Goal: Find specific page/section: Find specific page/section

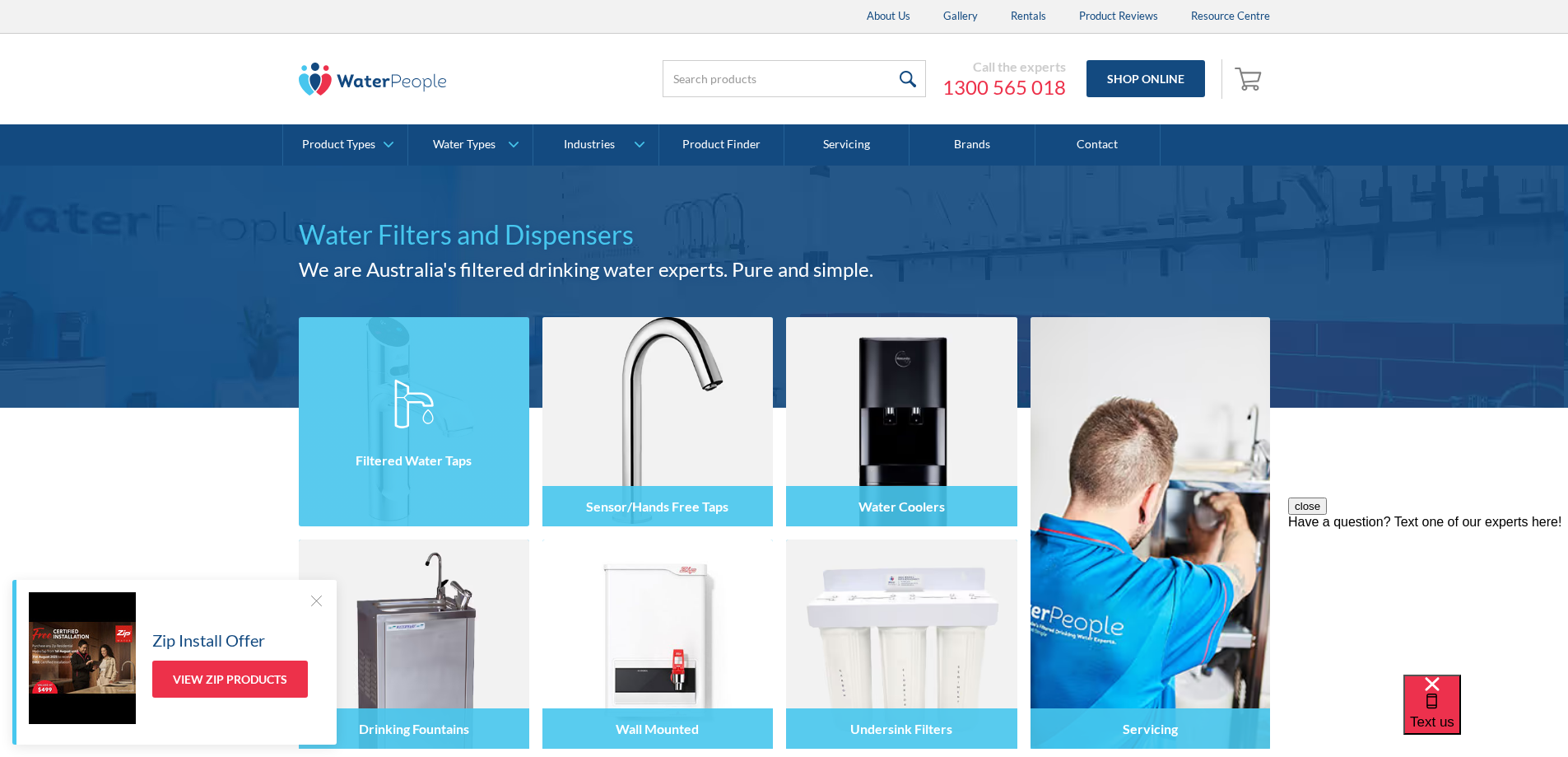
scroll to position [165, 0]
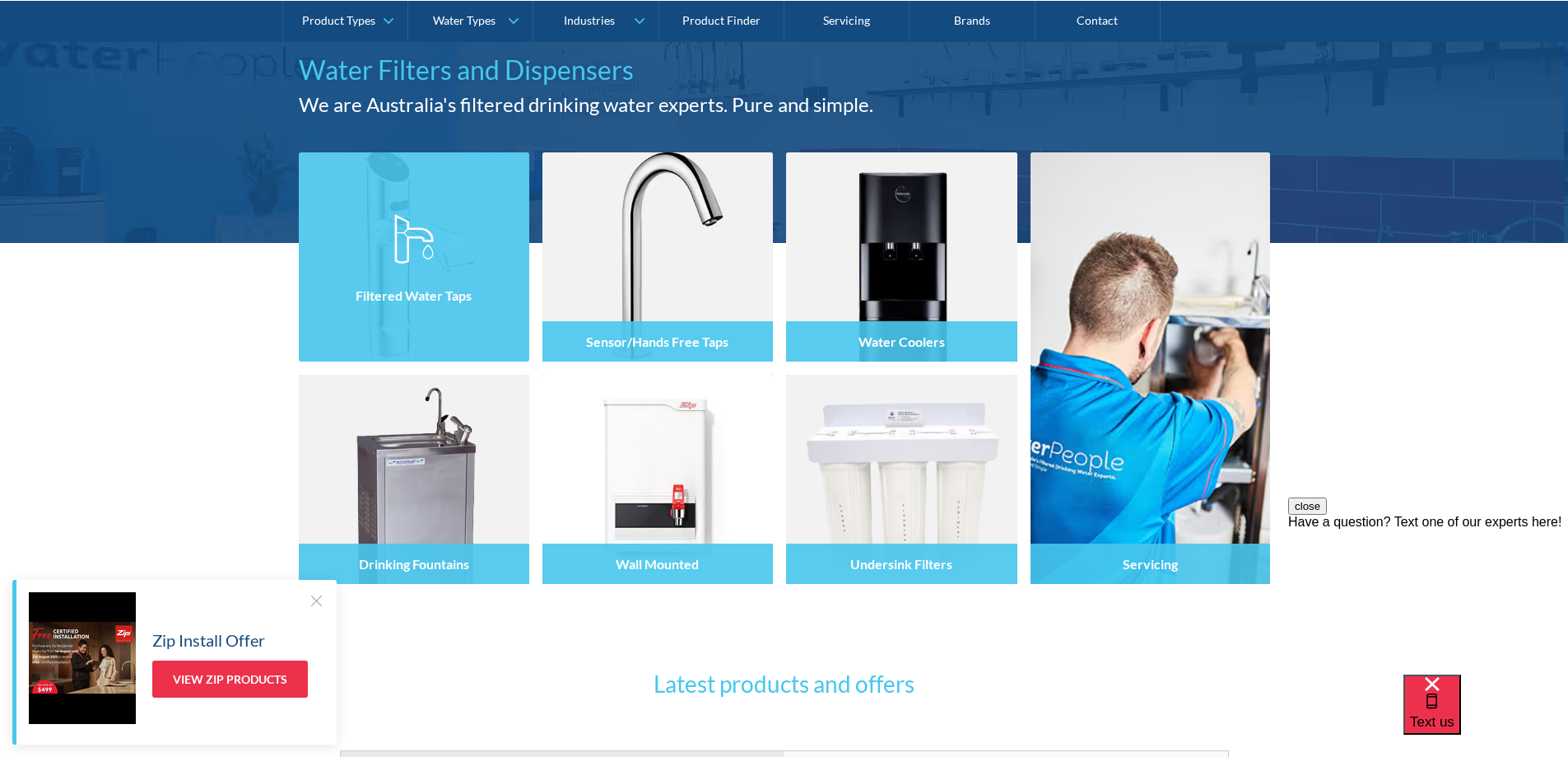
click at [414, 290] on h4 "Filtered Water Taps" at bounding box center [413, 295] width 116 height 15
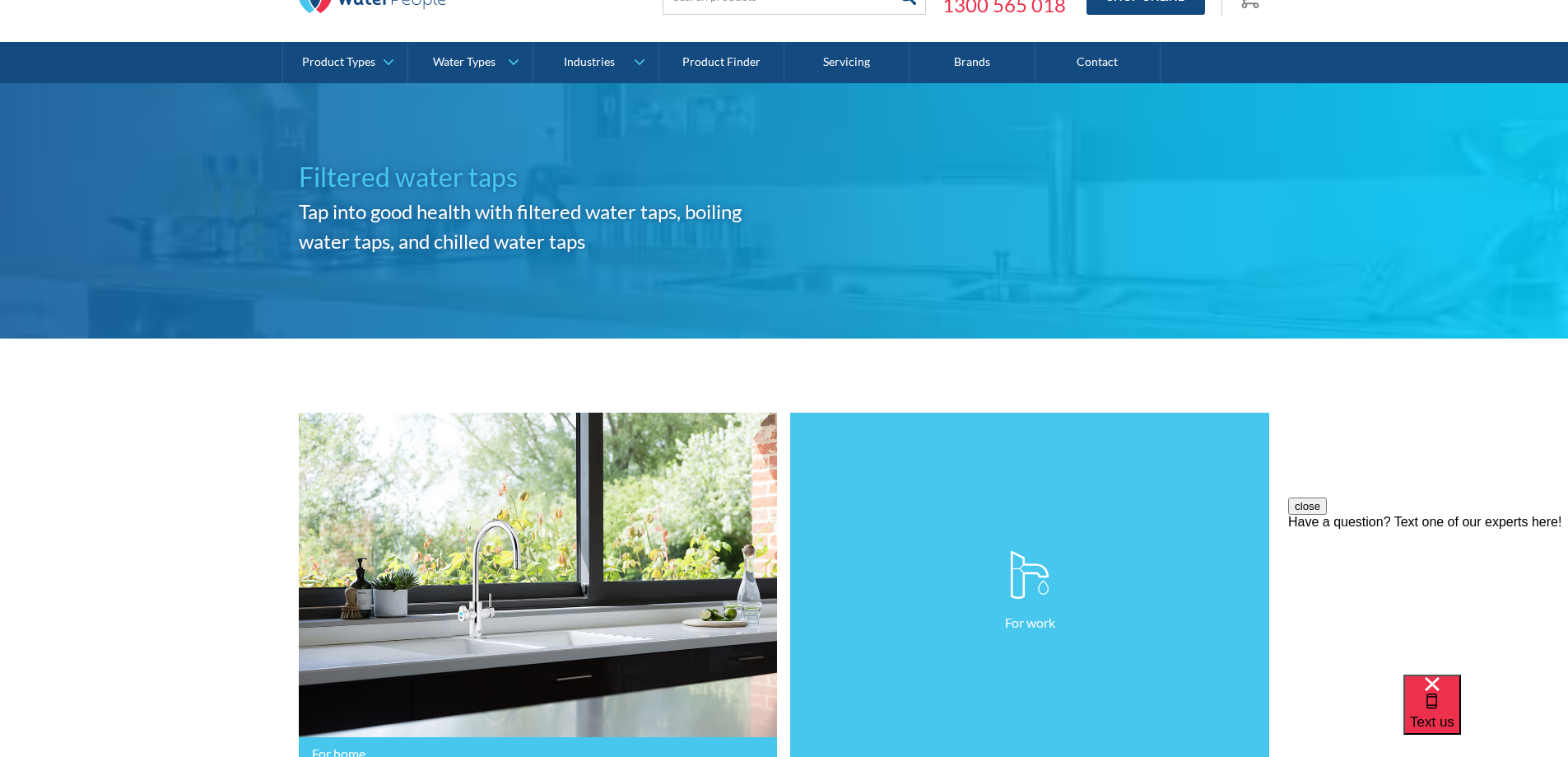
scroll to position [247, 0]
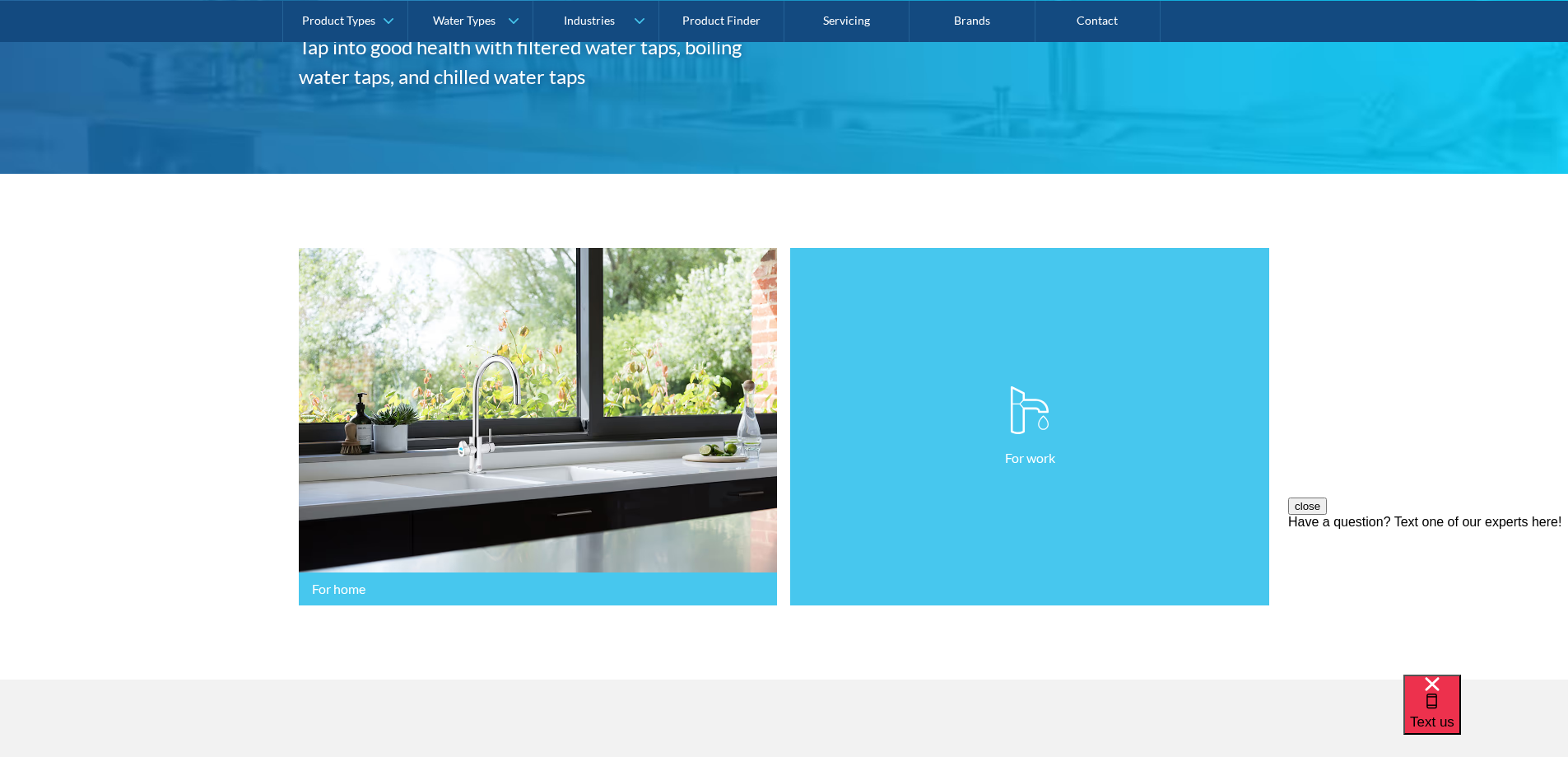
click at [996, 397] on link "For work" at bounding box center [1029, 426] width 479 height 358
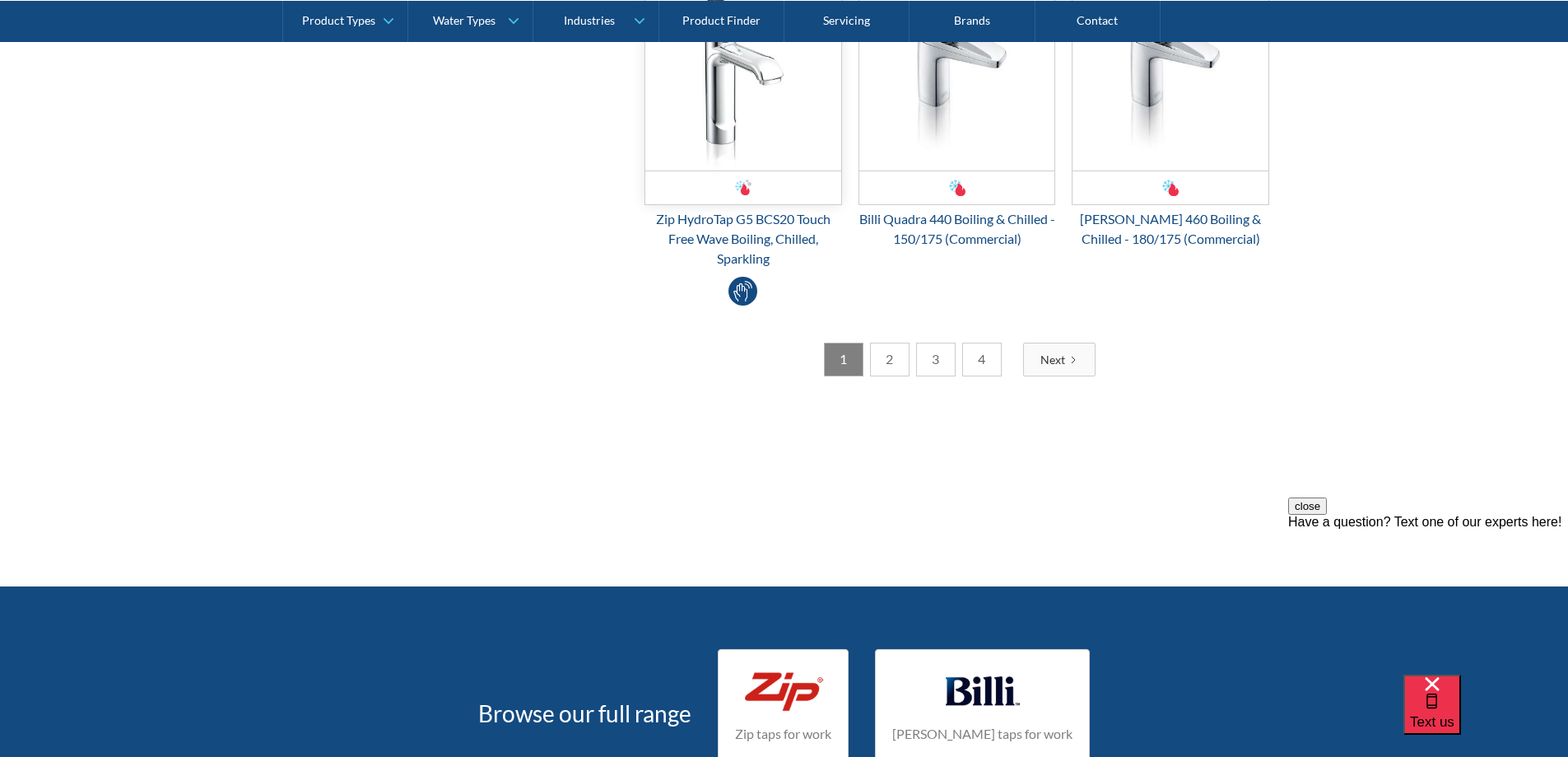
scroll to position [3130, 0]
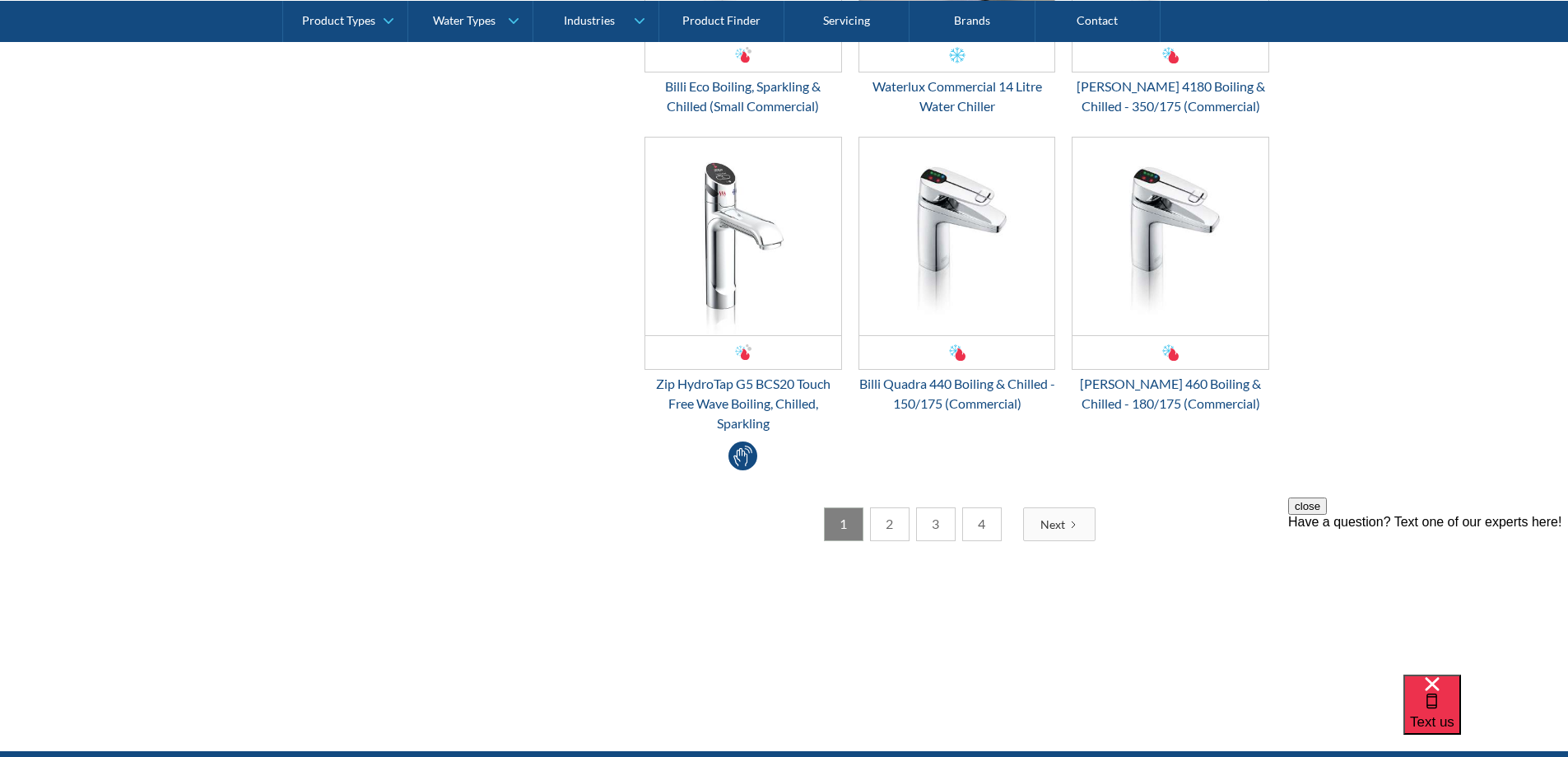
click at [1072, 522] on icon "Next Page" at bounding box center [1074, 525] width 10 height 10
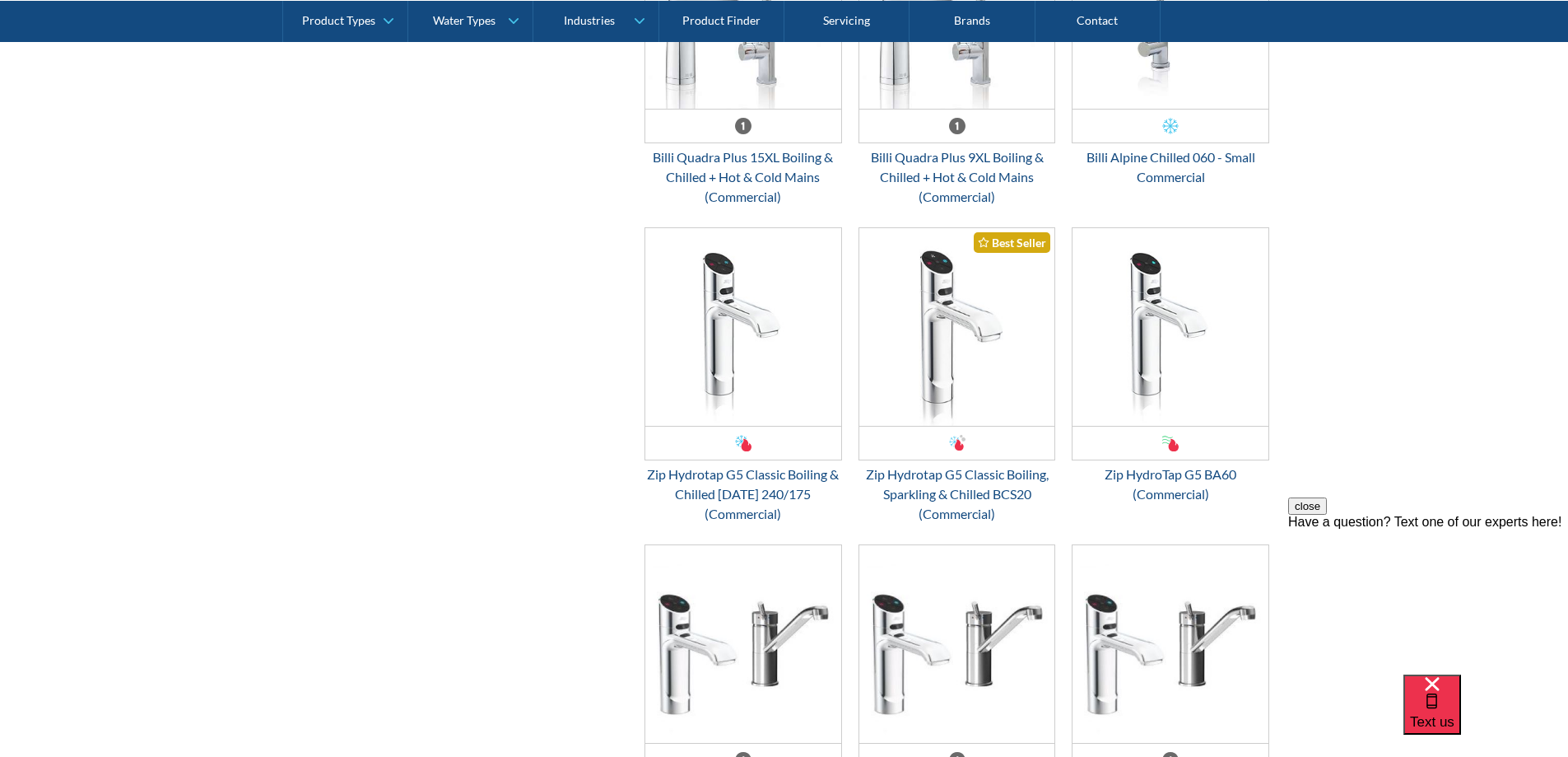
scroll to position [2141, 0]
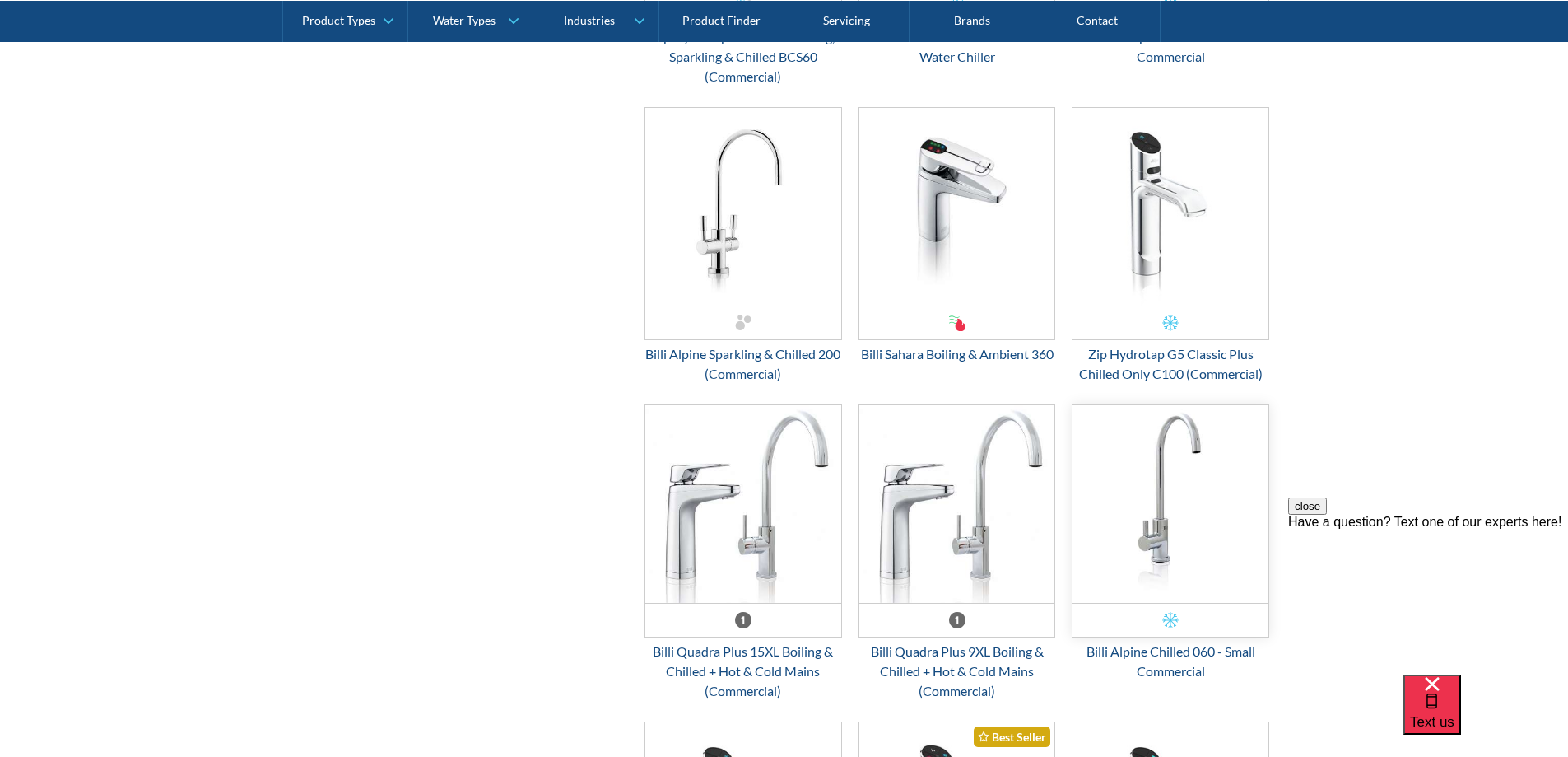
click at [1115, 504] on img "Email Form 3" at bounding box center [1170, 503] width 196 height 197
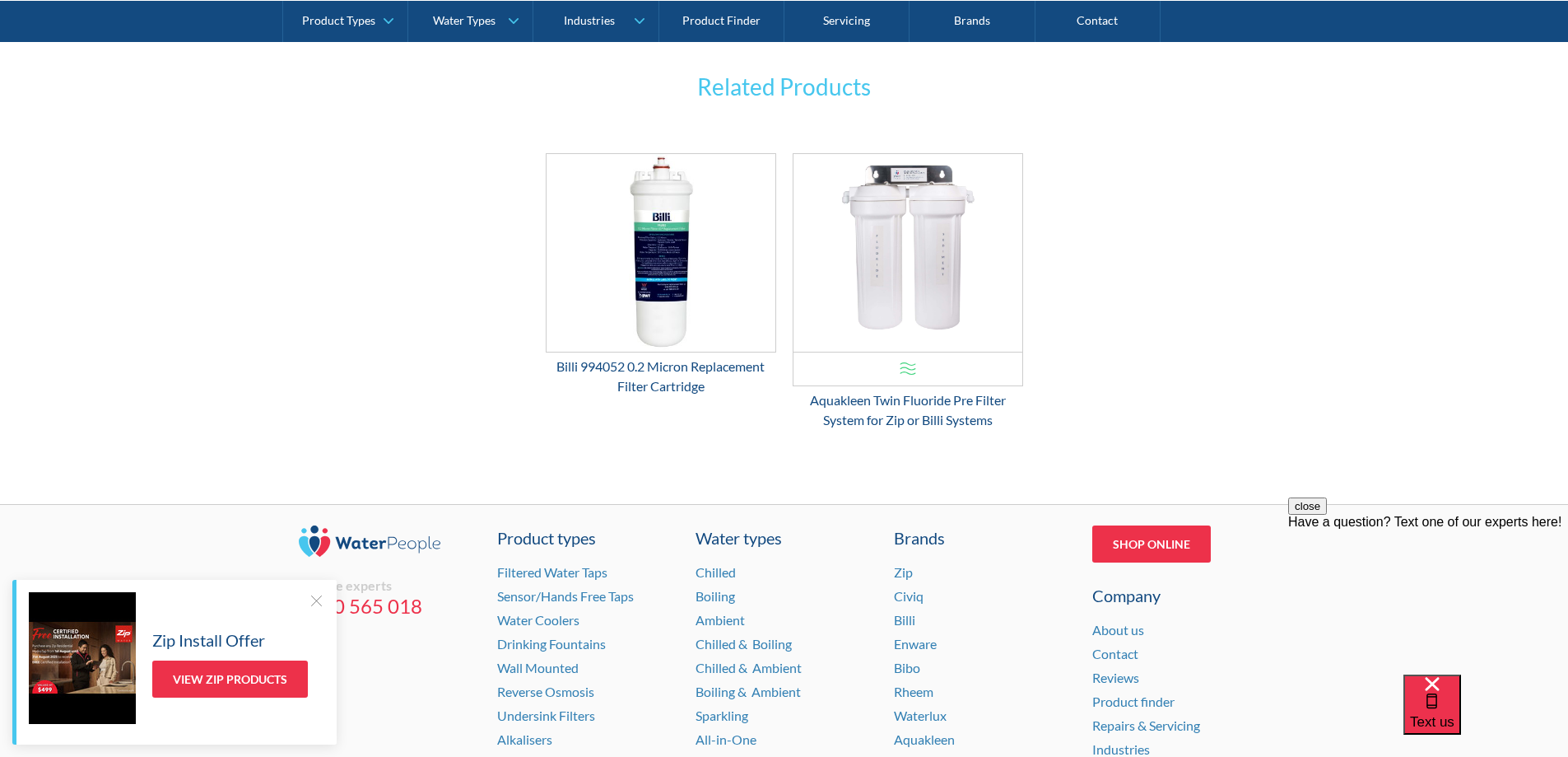
scroll to position [2636, 0]
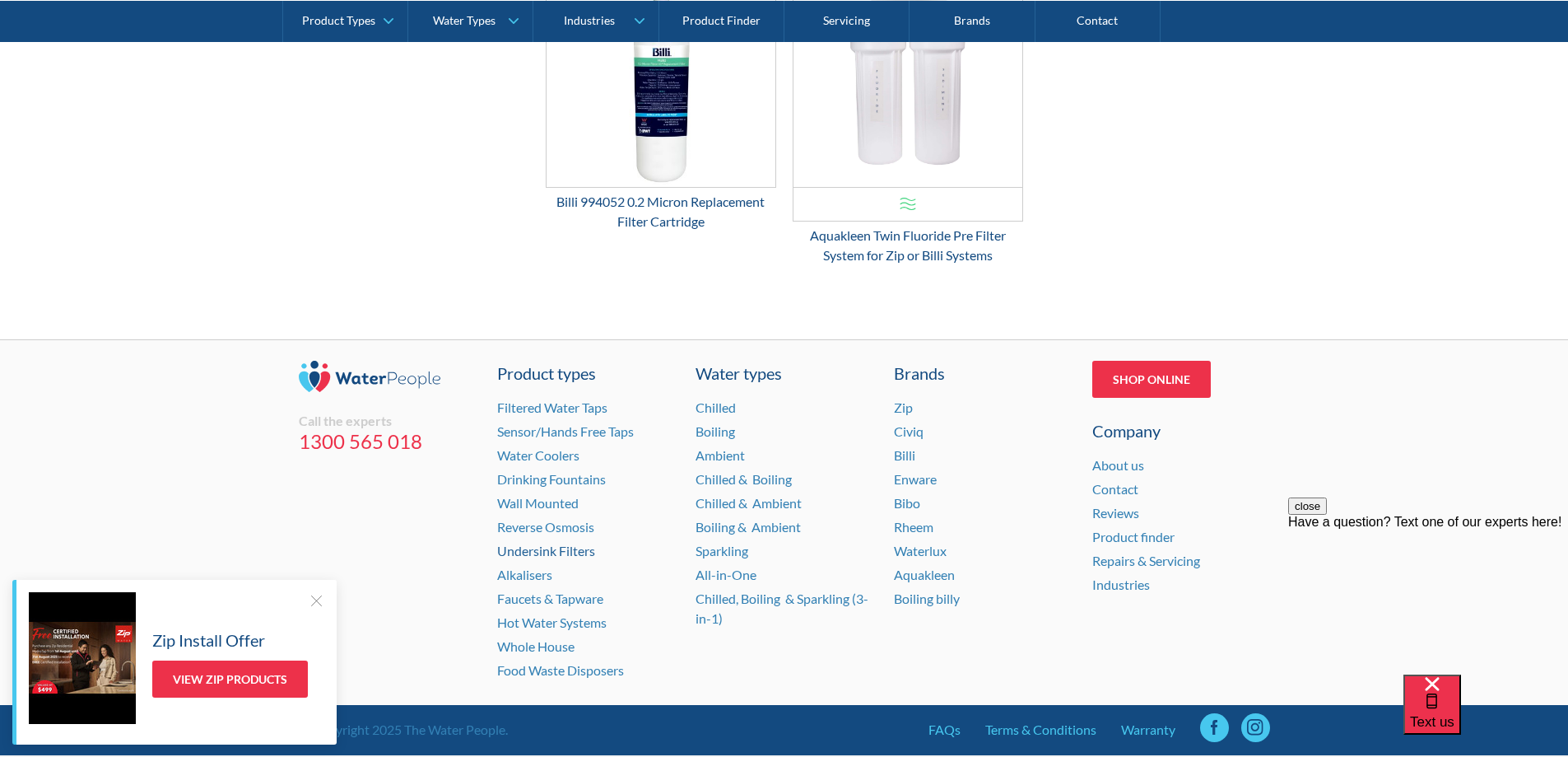
click at [532, 549] on link "Undersink Filters" at bounding box center [546, 550] width 98 height 15
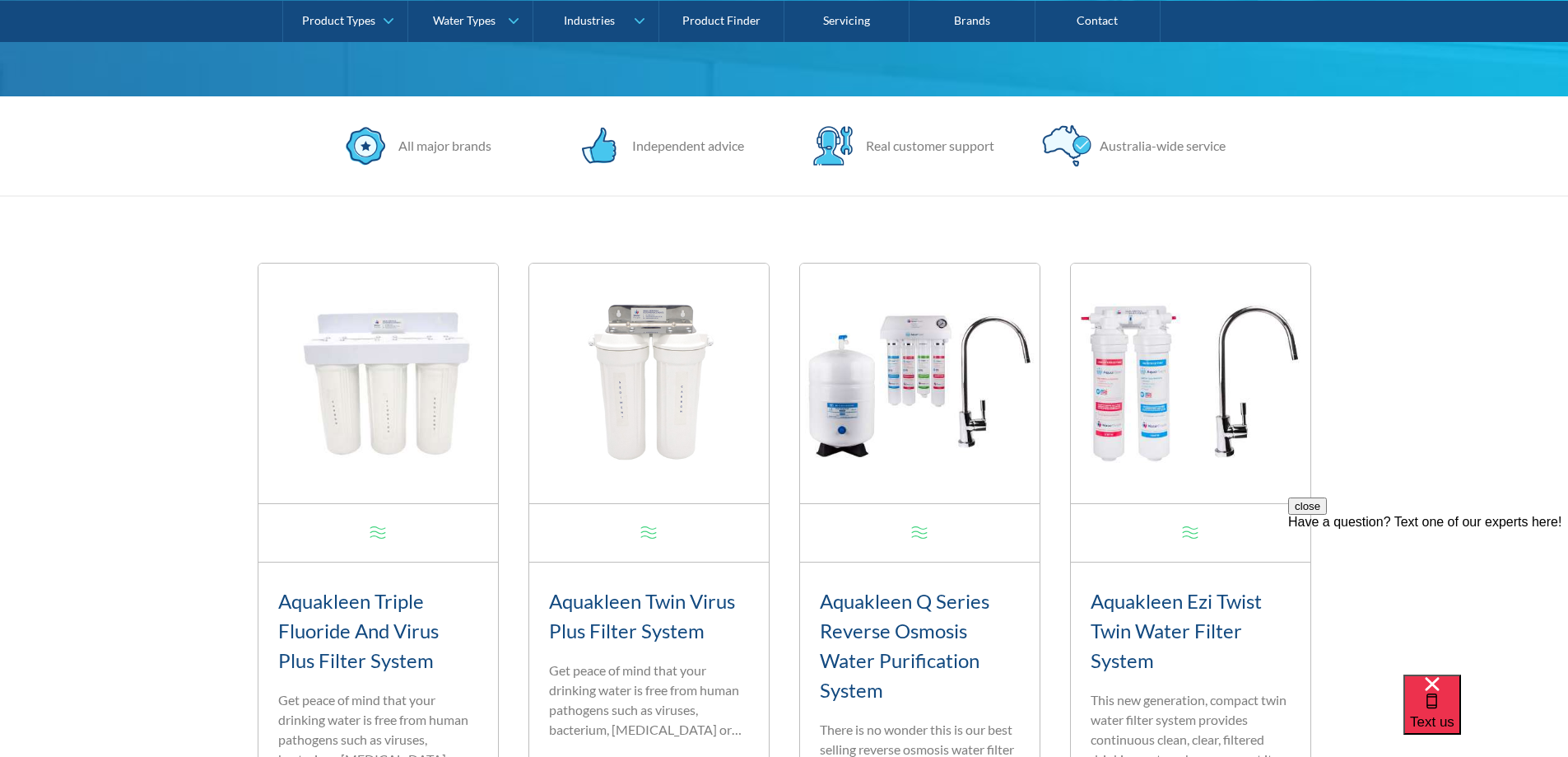
scroll to position [659, 0]
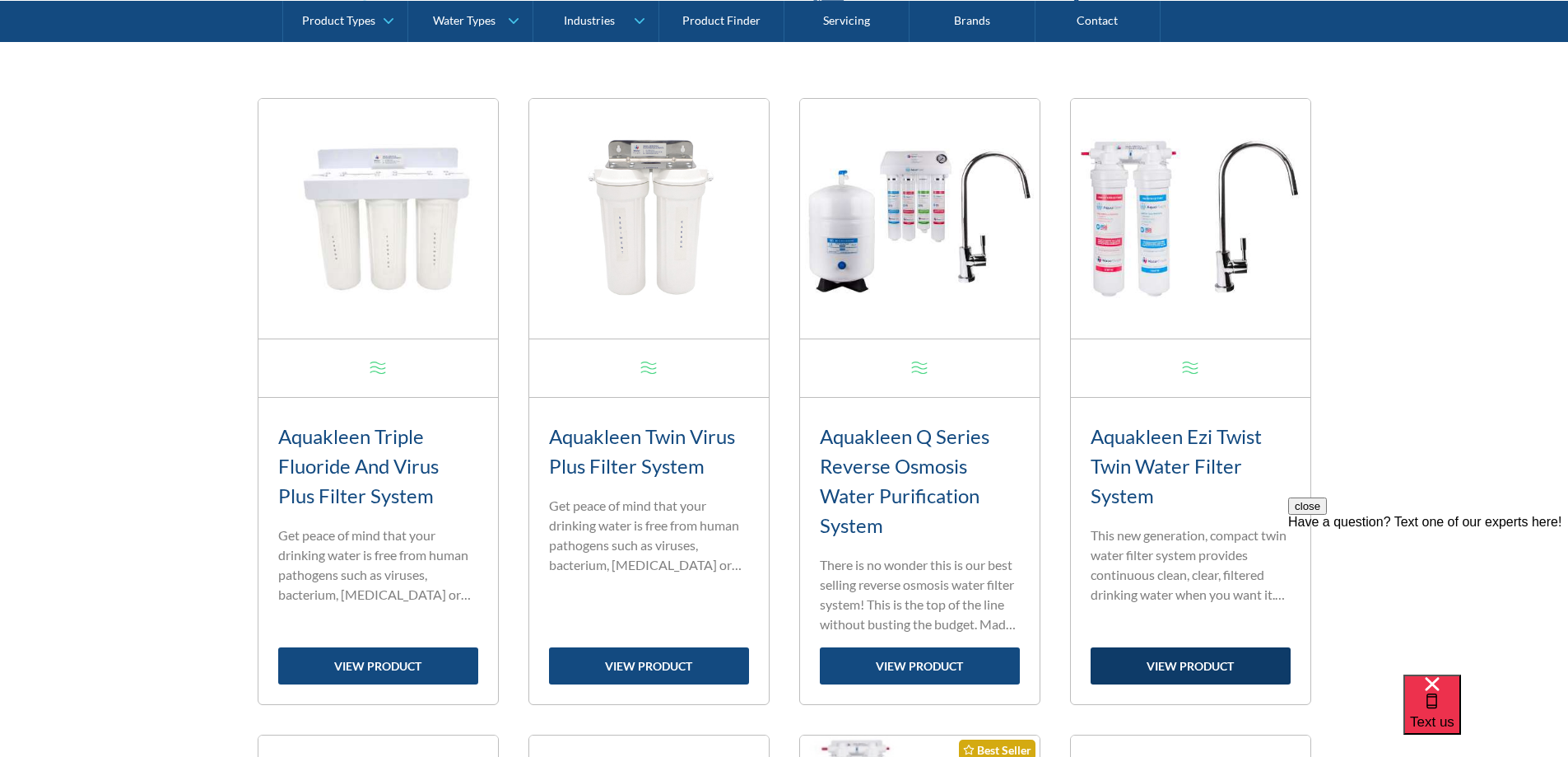
click at [1163, 665] on link "view product" at bounding box center [1191, 666] width 200 height 37
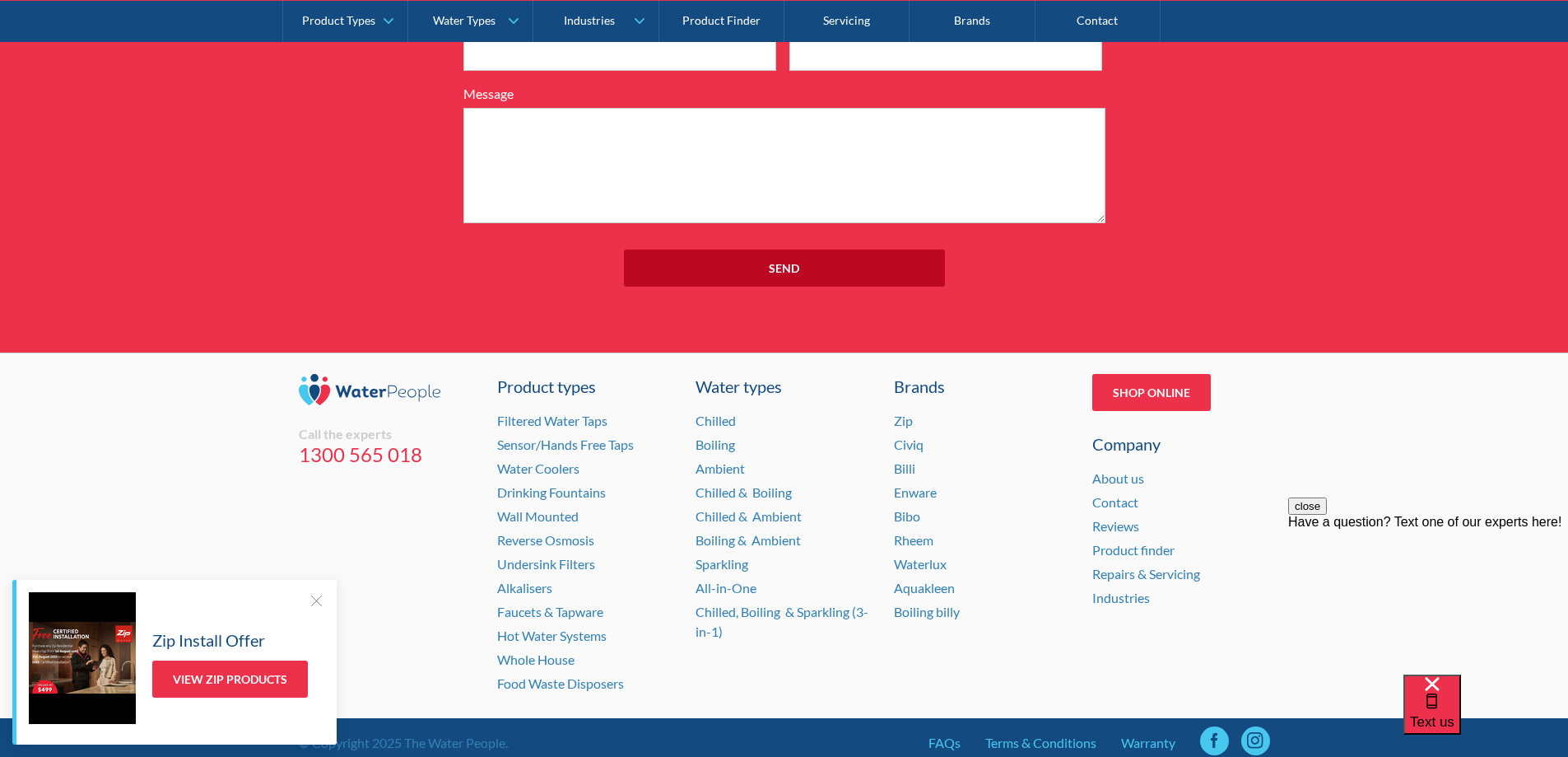
scroll to position [2046, 0]
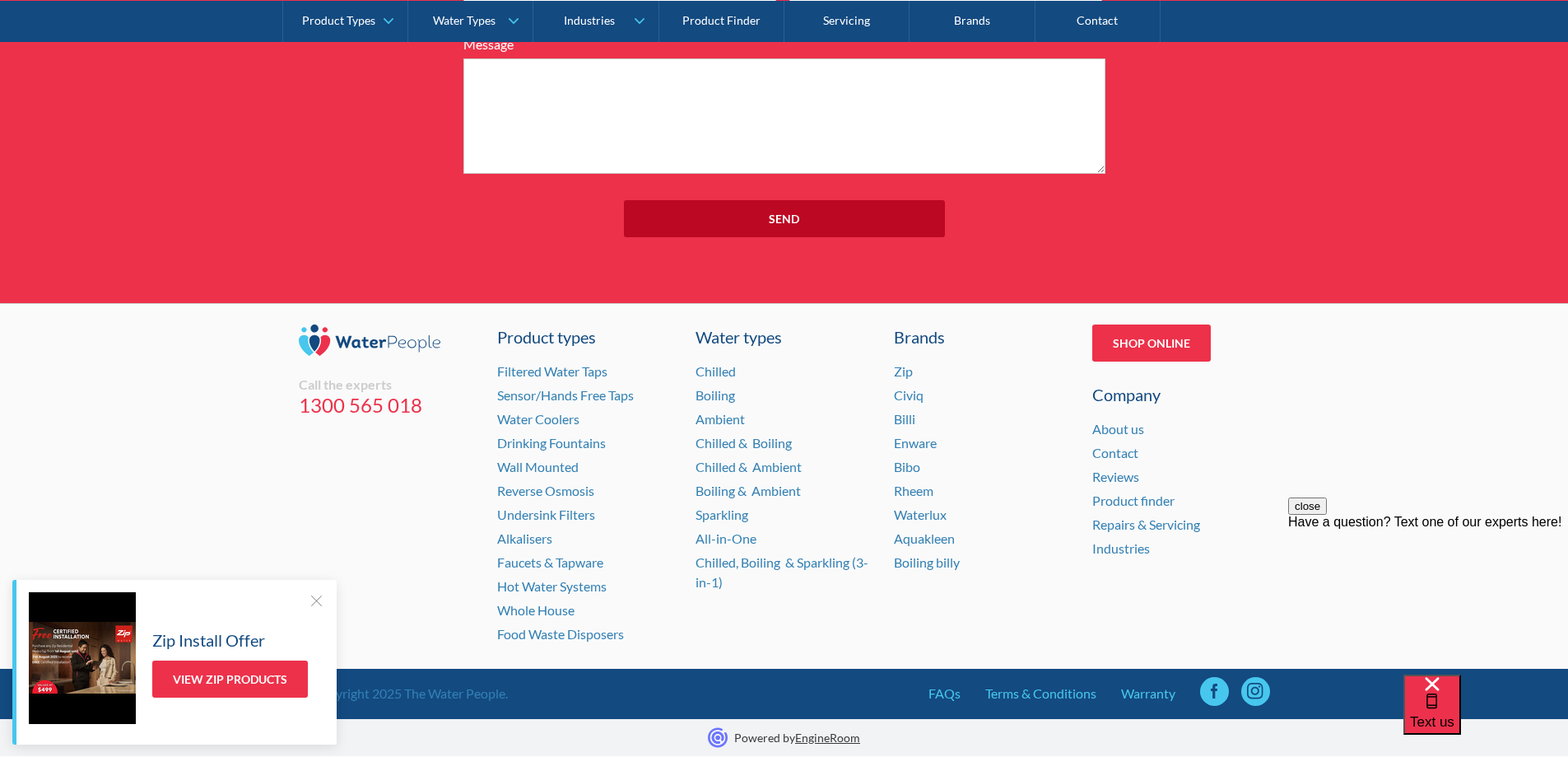
click at [315, 596] on div at bounding box center [316, 600] width 16 height 16
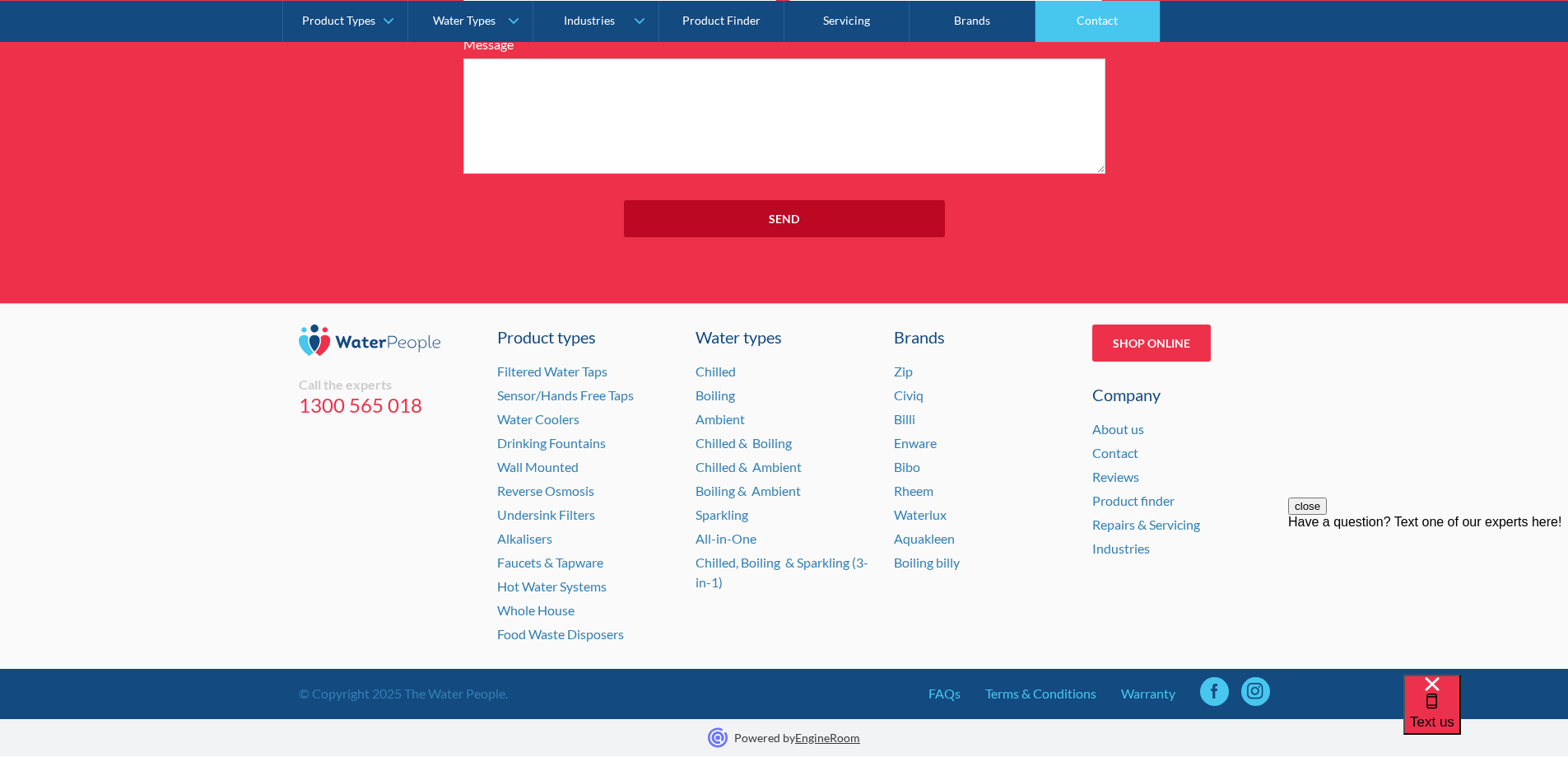
click at [1094, 18] on link "Contact" at bounding box center [1098, 21] width 126 height 41
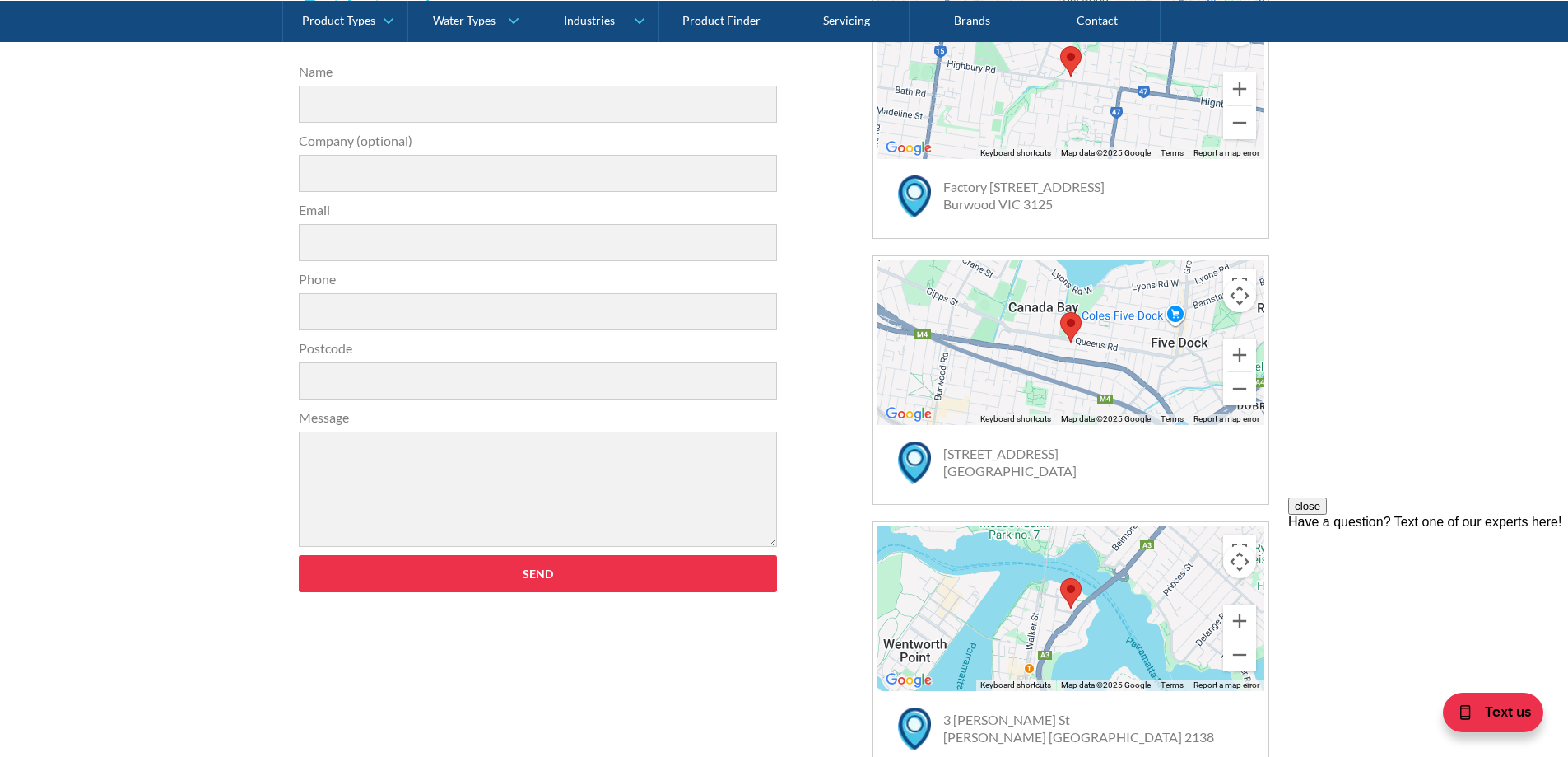
scroll to position [412, 0]
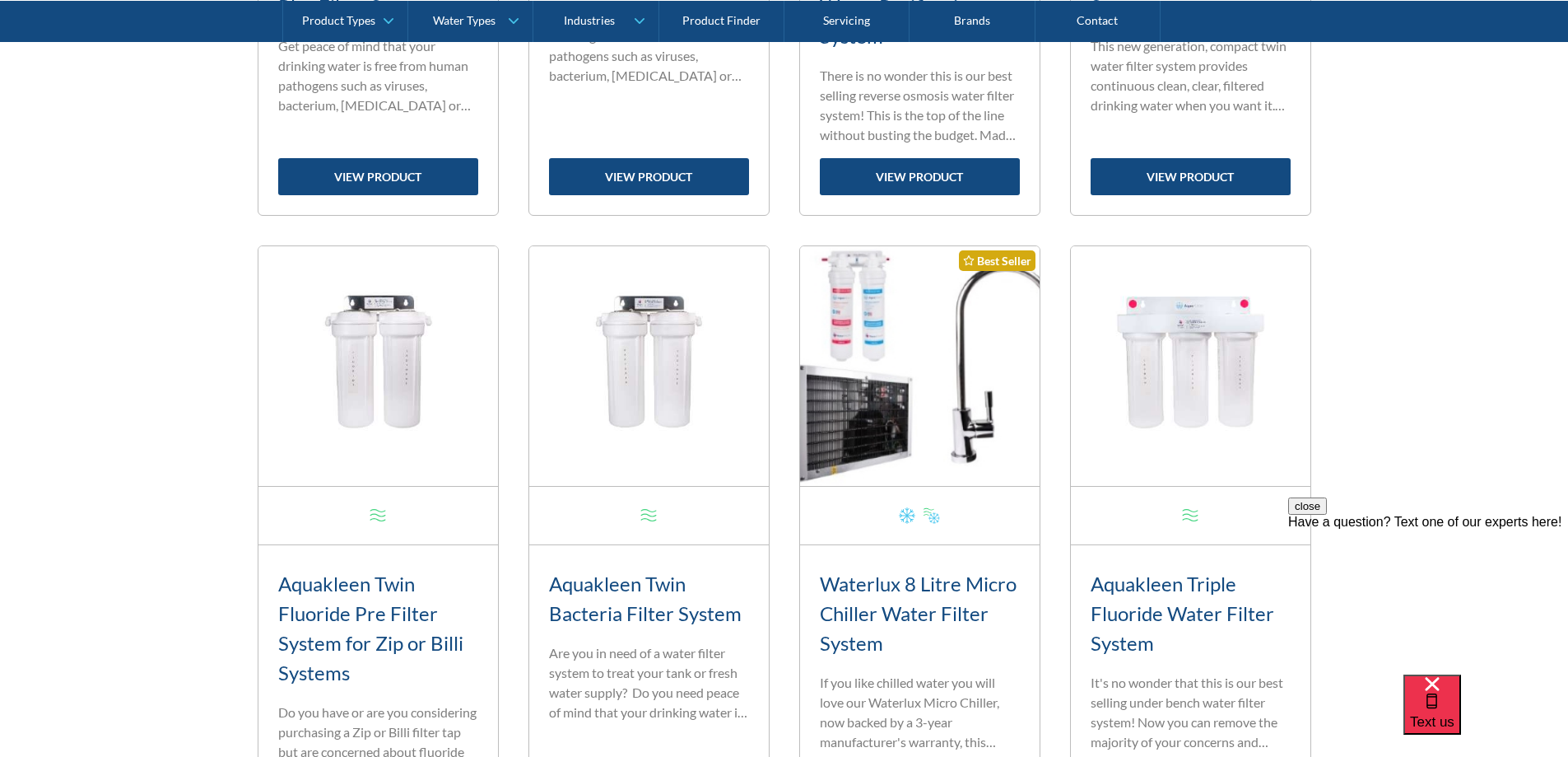
scroll to position [1313, 0]
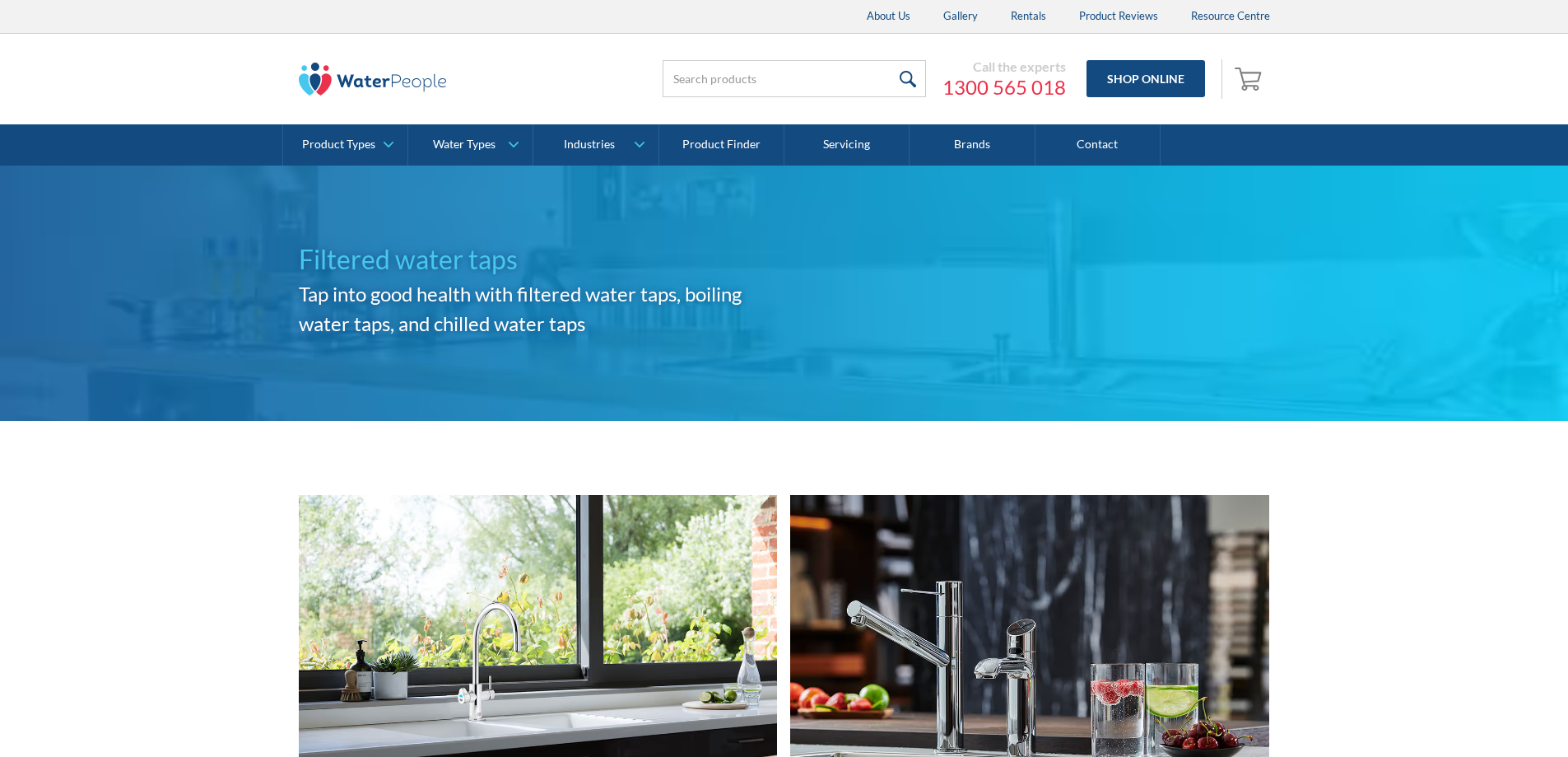
scroll to position [247, 0]
